Goal: Task Accomplishment & Management: Manage account settings

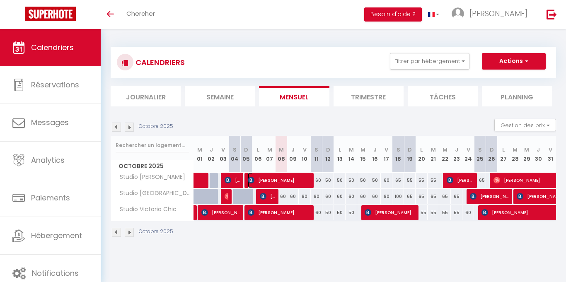
click at [304, 178] on span "[PERSON_NAME]" at bounding box center [279, 180] width 62 height 16
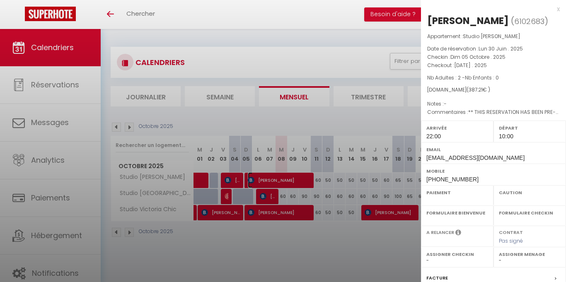
select select "OK"
select select "1"
select select "0"
select select "1"
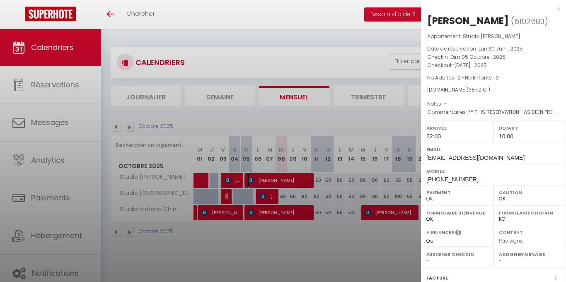
select select
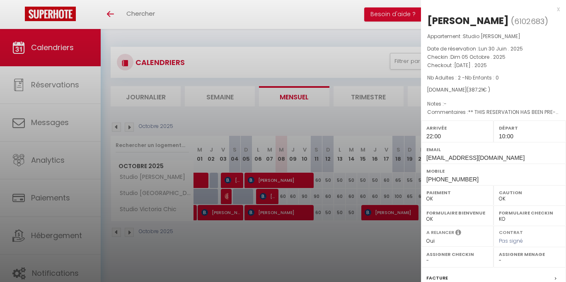
click at [311, 260] on div at bounding box center [283, 141] width 566 height 282
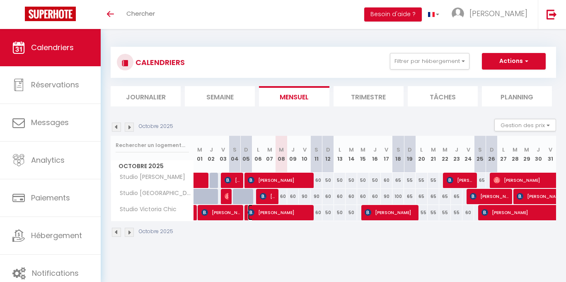
click at [286, 212] on span "[PERSON_NAME]" at bounding box center [279, 213] width 62 height 16
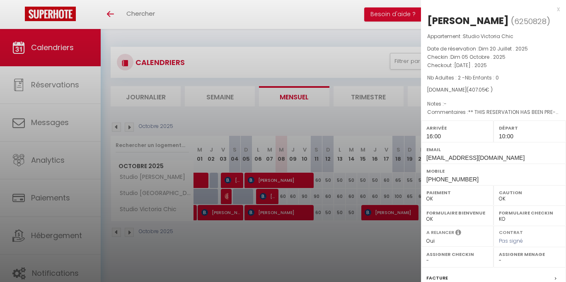
click at [304, 257] on div at bounding box center [283, 141] width 566 height 282
